Goal: Information Seeking & Learning: Compare options

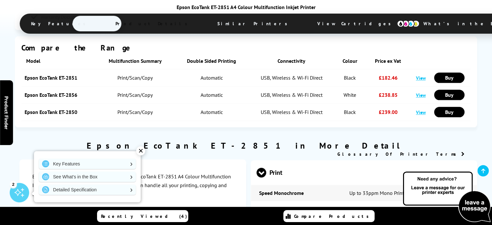
click at [418, 109] on link "View" at bounding box center [421, 112] width 10 height 6
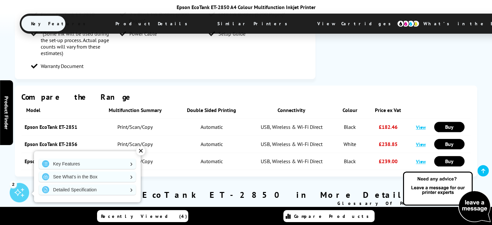
scroll to position [742, 0]
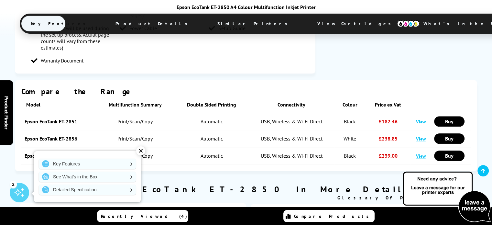
click at [418, 118] on link "View" at bounding box center [421, 121] width 10 height 6
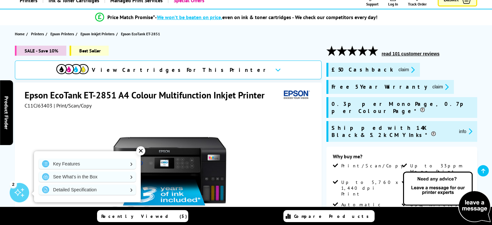
click at [270, 139] on div at bounding box center [169, 182] width 289 height 146
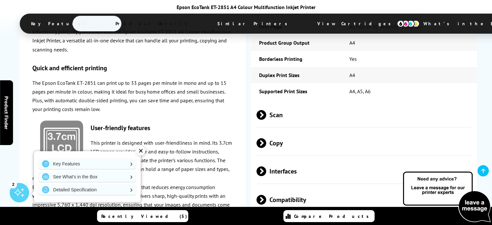
scroll to position [1113, 0]
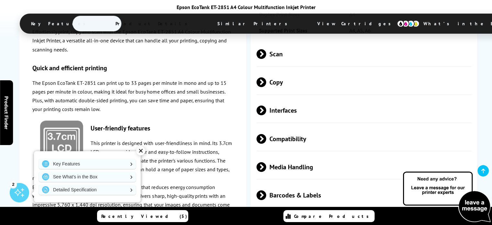
click at [139, 147] on div "✕" at bounding box center [140, 150] width 9 height 9
